Goal: Task Accomplishment & Management: Manage account settings

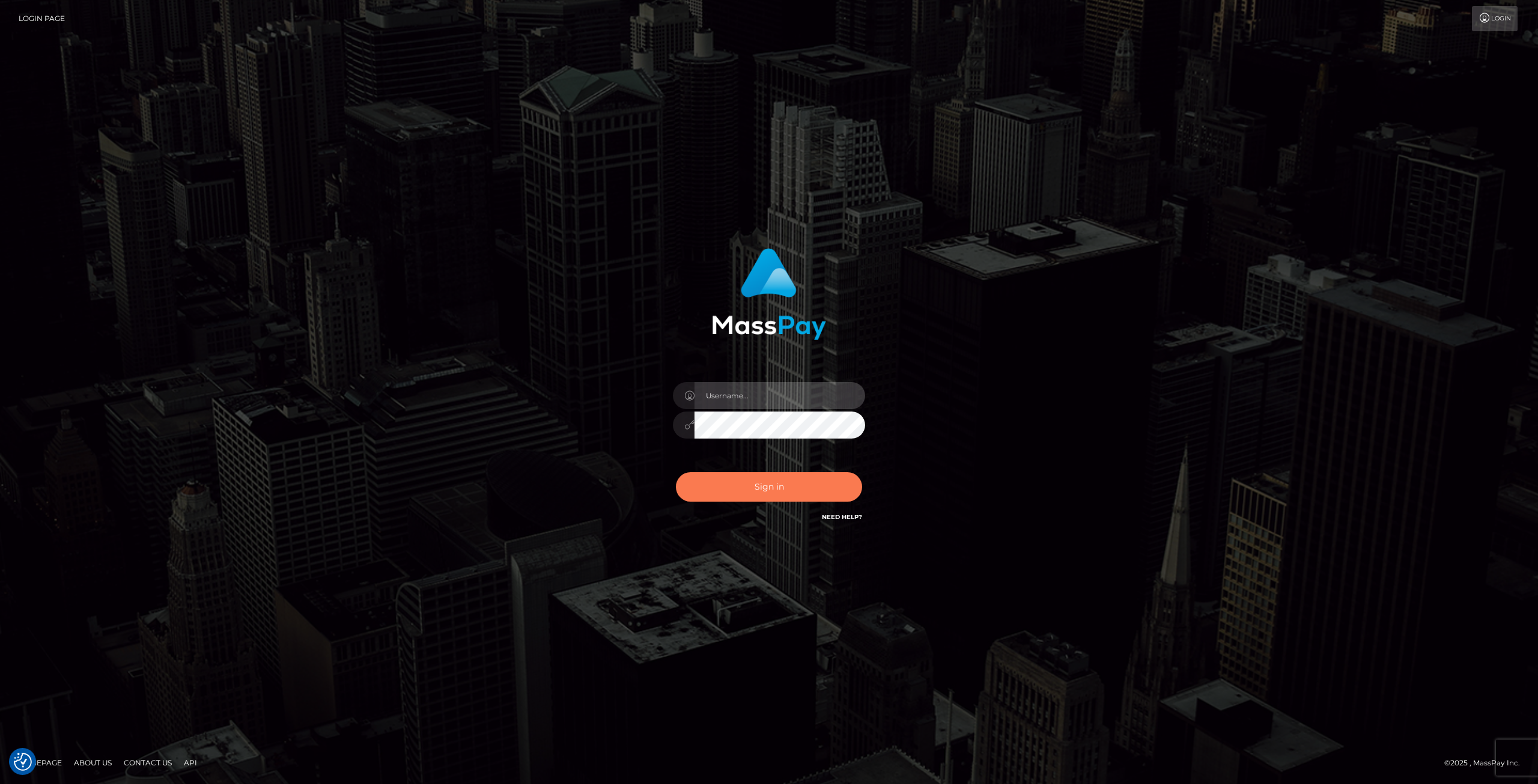
type input "Klaudia Peczynska"
click at [787, 475] on button "Sign in" at bounding box center [769, 486] width 186 height 29
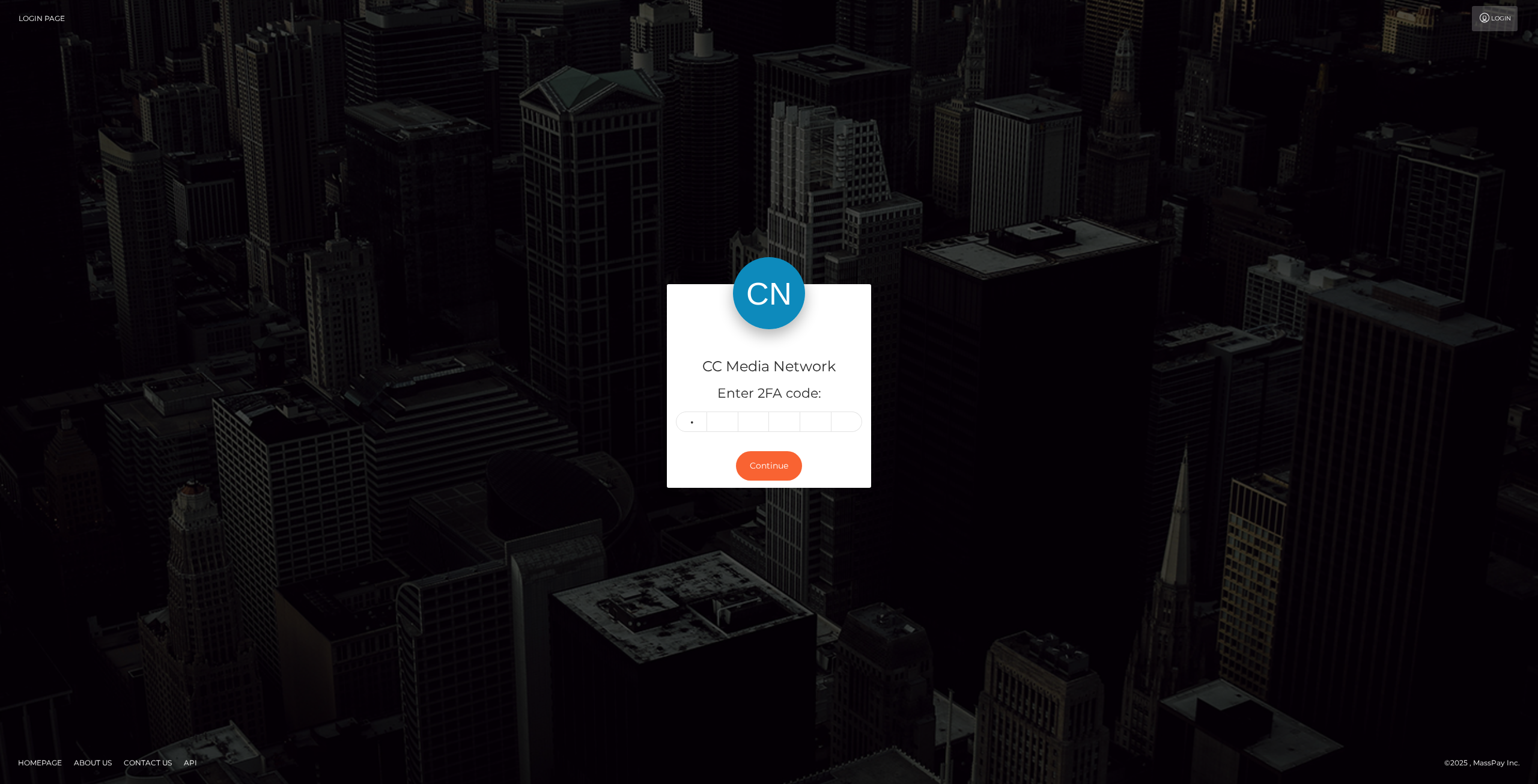
type input "4"
type input "7"
type input "3"
type input "8"
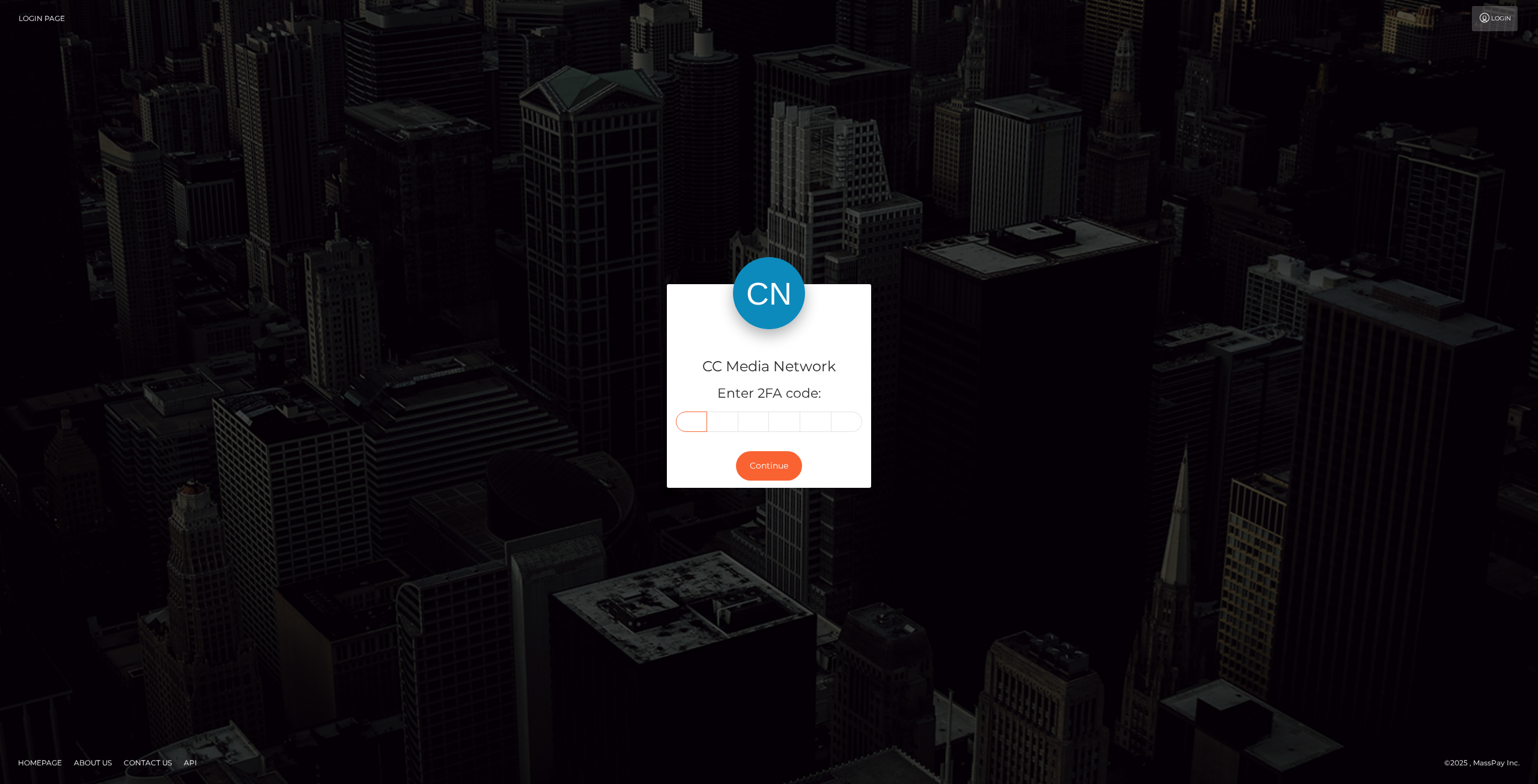
type input "4"
type input "3"
type input "2"
type input "5"
type input "7"
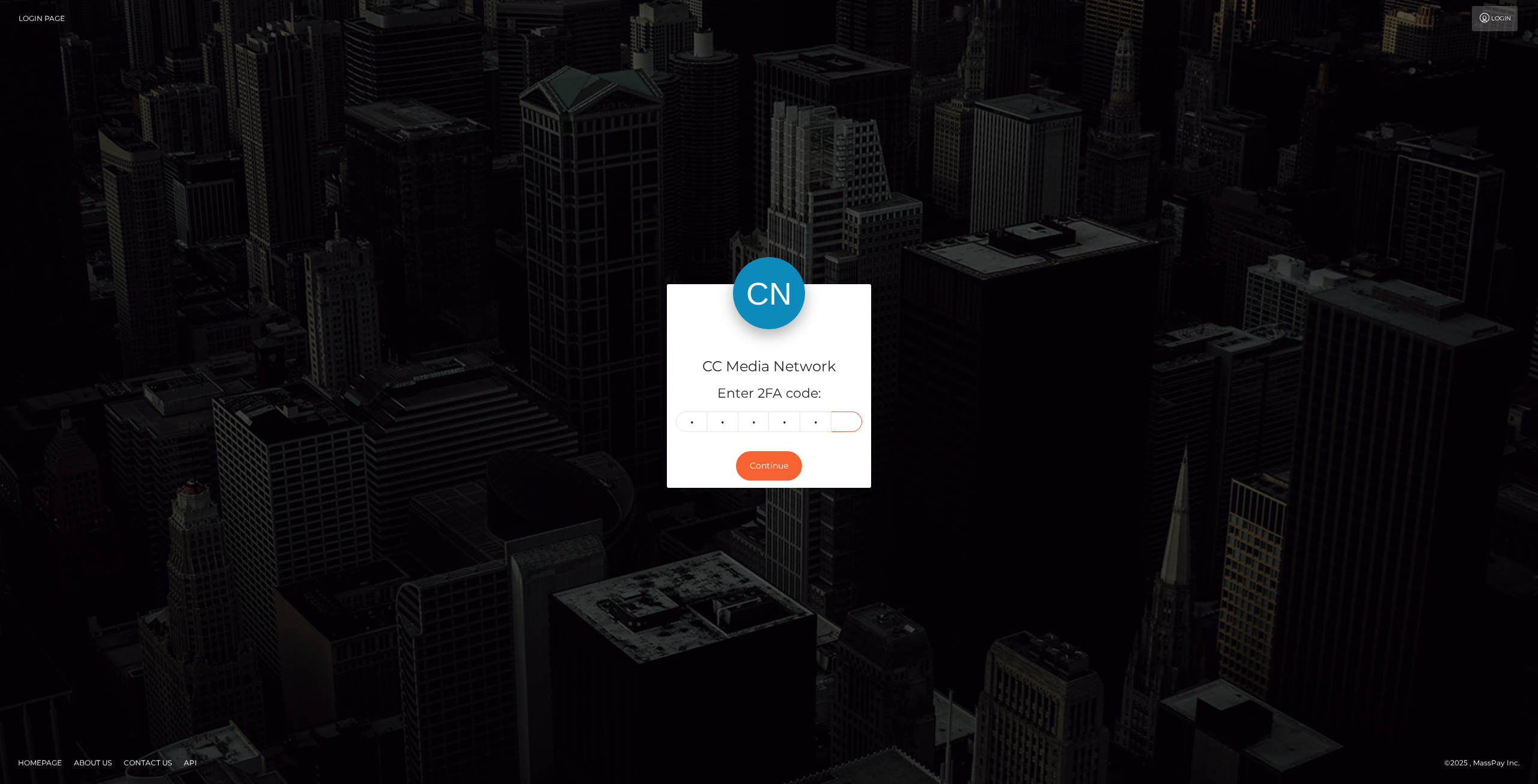
type input "8"
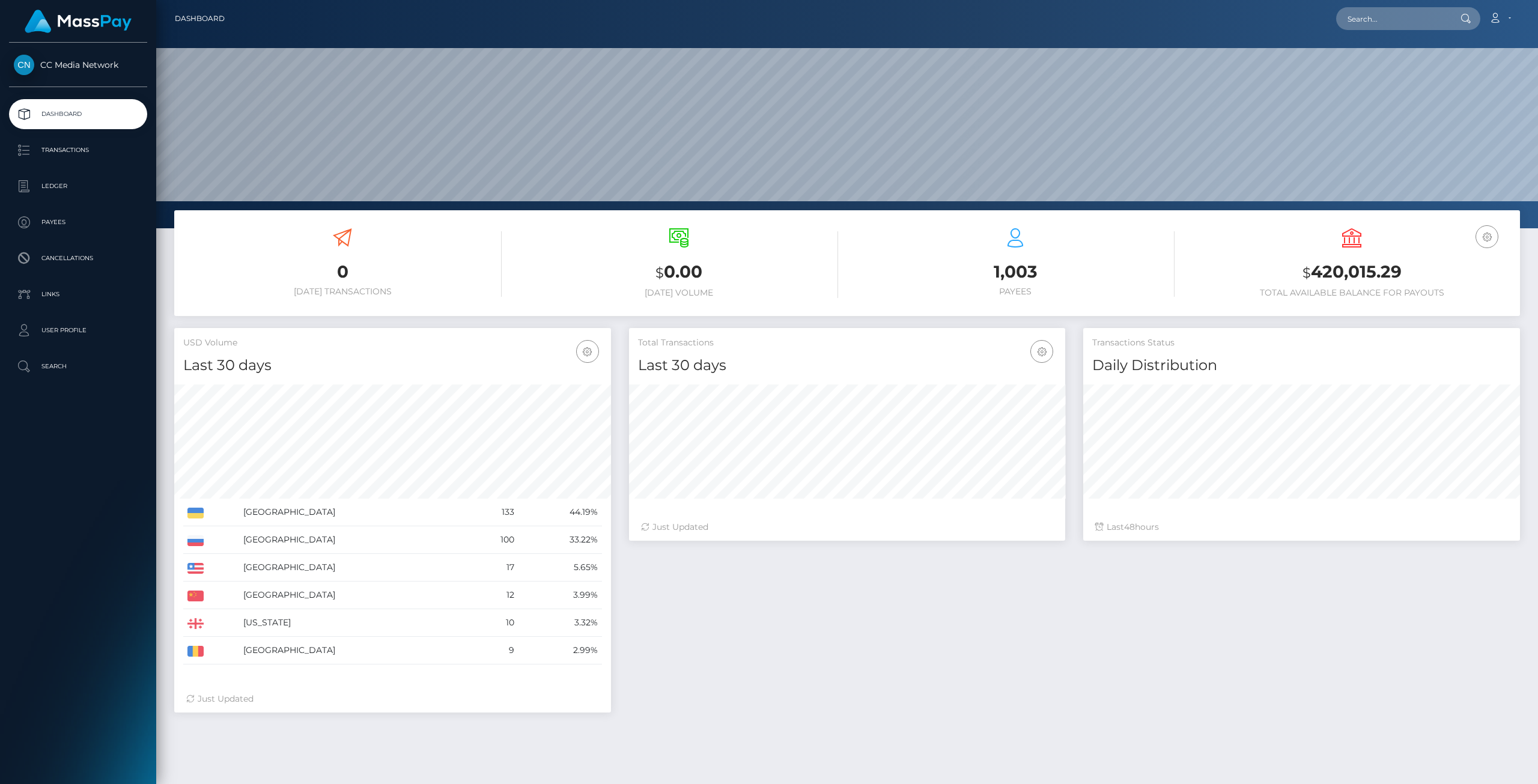
scroll to position [213, 436]
